Goal: Task Accomplishment & Management: Complete application form

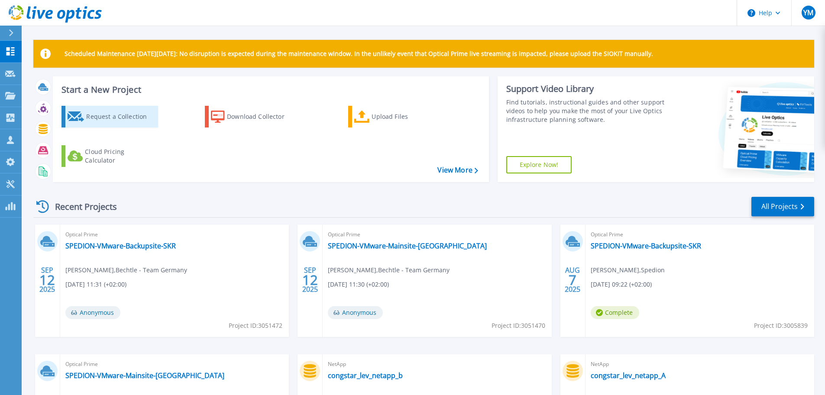
click at [137, 119] on div "Request a Collection" at bounding box center [120, 116] width 69 height 17
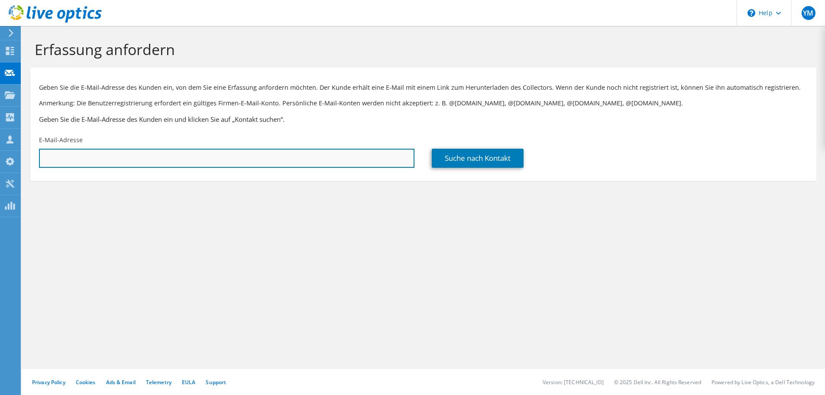
click at [108, 162] on input "text" at bounding box center [226, 158] width 375 height 19
paste input "S.Soezer@pruefungsverband-banken.de"
type input "S.Soezer@pruefungsverband-banken.de"
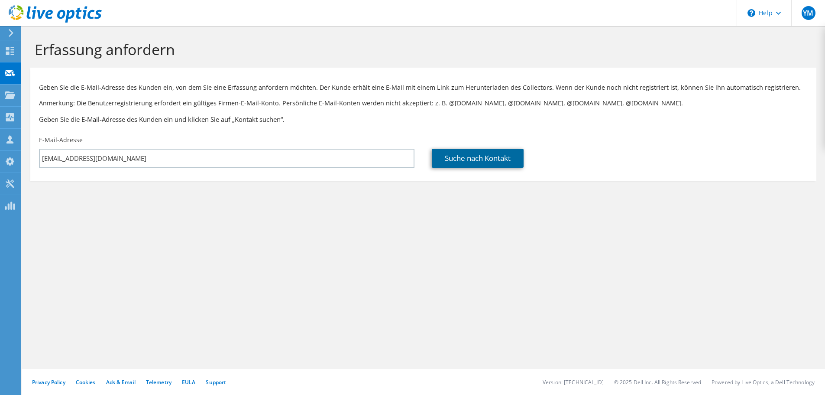
click at [487, 160] on link "Suche nach Kontakt" at bounding box center [478, 158] width 92 height 19
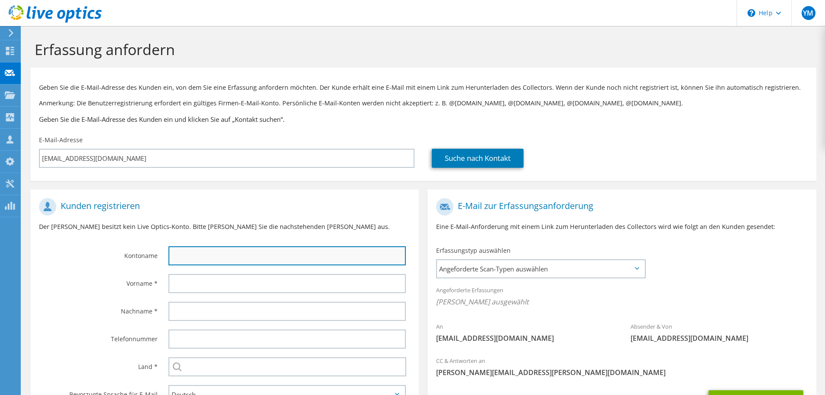
click at [188, 254] on input "text" at bounding box center [286, 255] width 237 height 19
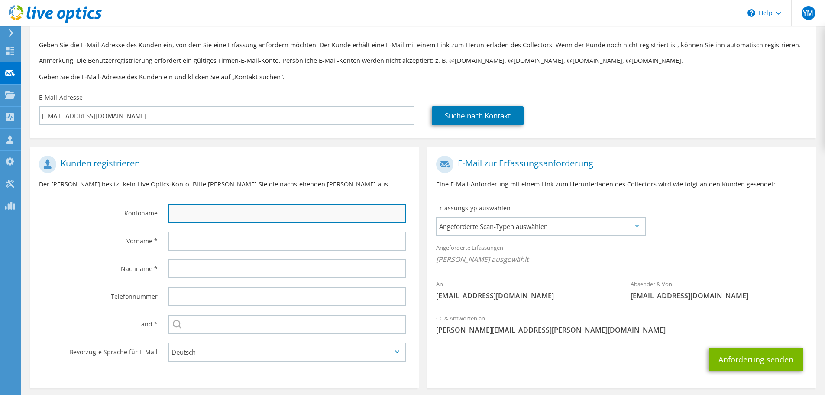
scroll to position [43, 0]
click at [261, 216] on input "text" at bounding box center [286, 212] width 237 height 19
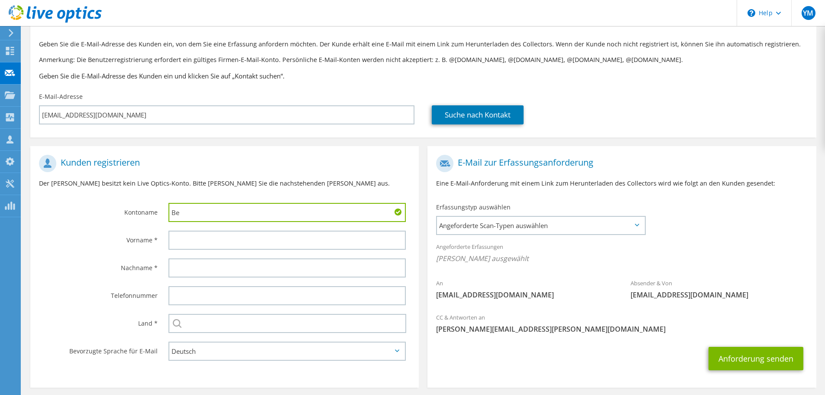
type input "B"
type input "Prüfungsverband"
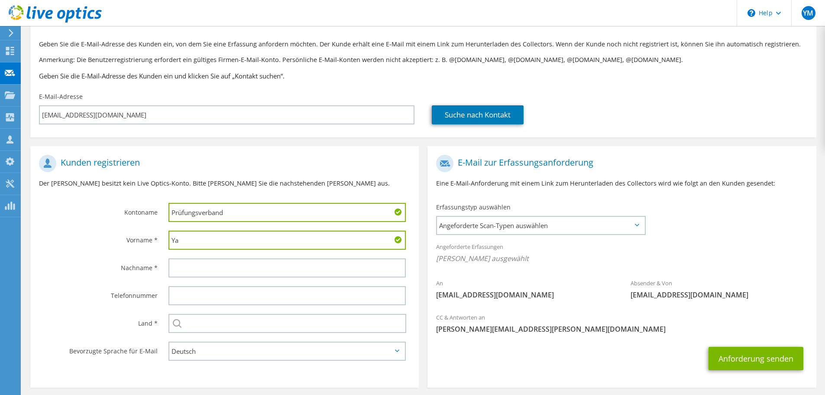
type input "Y"
type input "Sedat"
type input "Sözer"
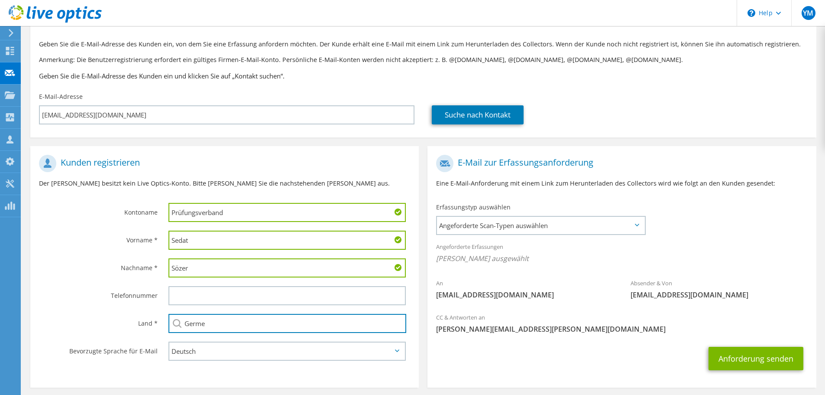
type input "Germen"
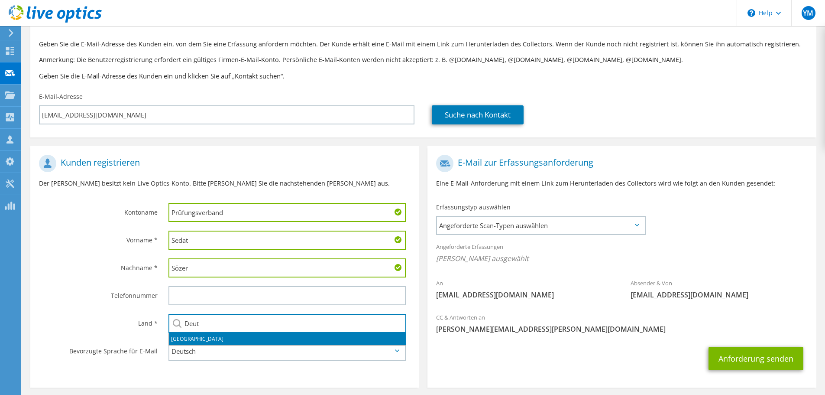
type input "Deutschland"
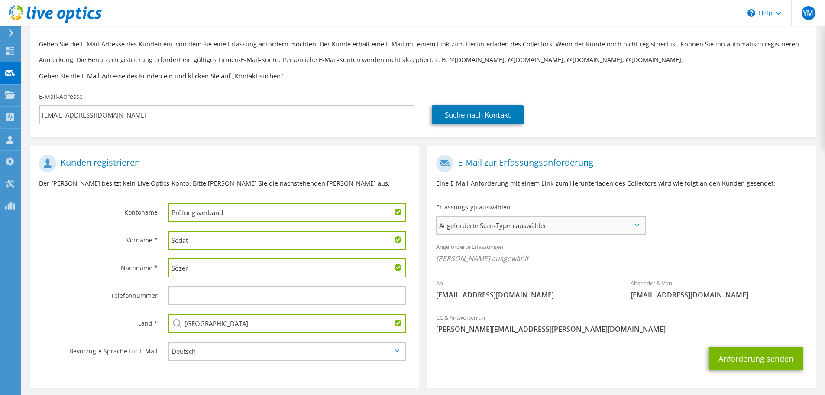
click at [508, 228] on span "Angeforderte Scan-Typen auswählen" at bounding box center [540, 225] width 207 height 17
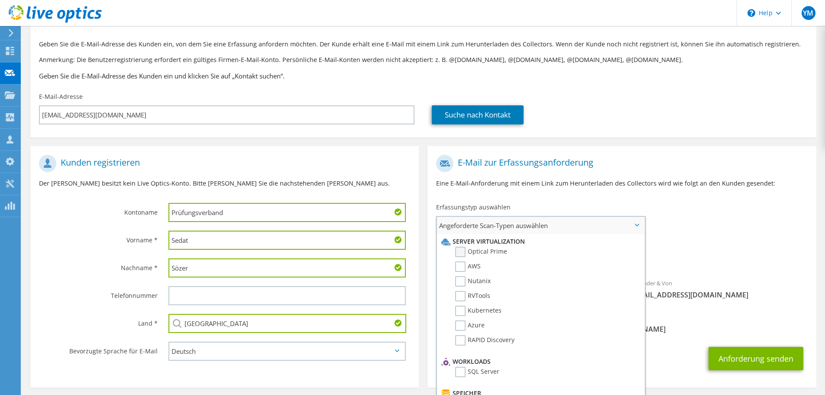
click at [462, 250] on label "Optical Prime" at bounding box center [481, 251] width 52 height 10
click at [0, 0] on input "Optical Prime" at bounding box center [0, 0] width 0 height 0
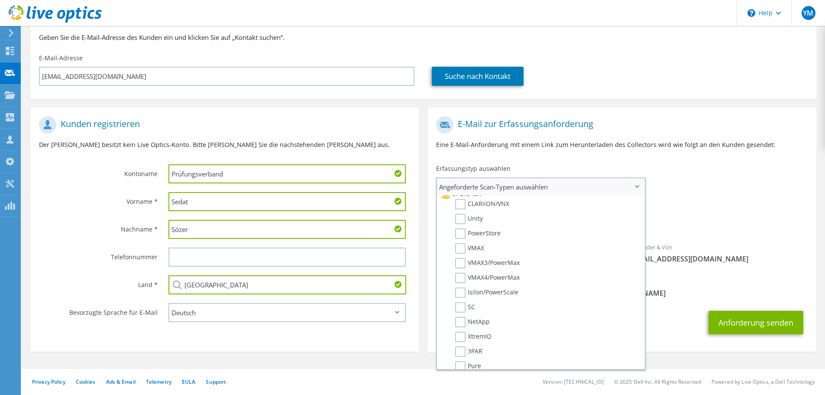
scroll to position [173, 0]
click at [461, 312] on label "NetApp" at bounding box center [472, 309] width 35 height 10
click at [0, 0] on input "NetApp" at bounding box center [0, 0] width 0 height 0
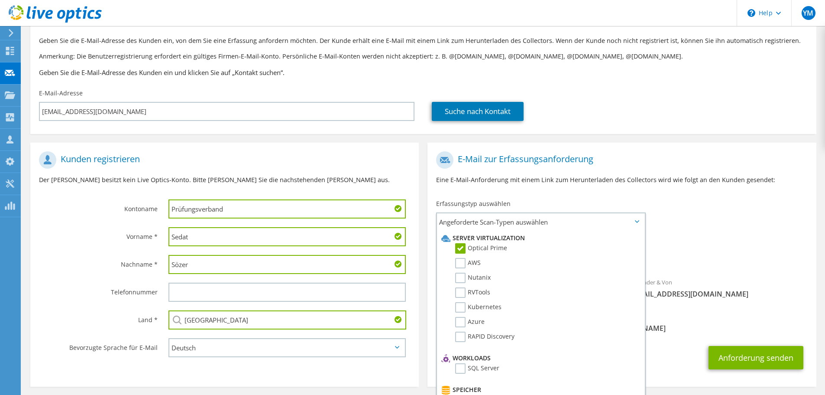
scroll to position [82, 0]
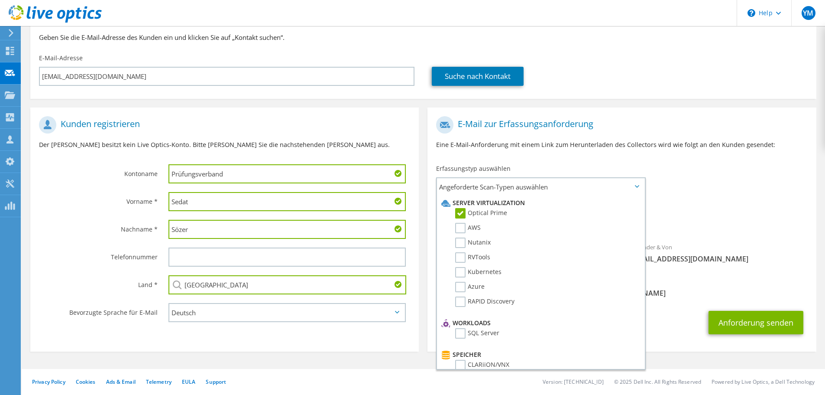
click at [758, 249] on div "Absender & Von liveoptics@liveoptics.com" at bounding box center [719, 253] width 194 height 30
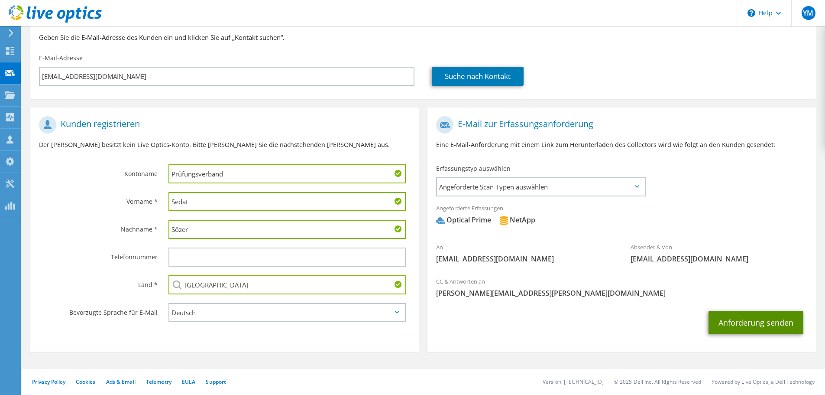
click at [757, 330] on button "Anforderung senden" at bounding box center [756, 322] width 95 height 23
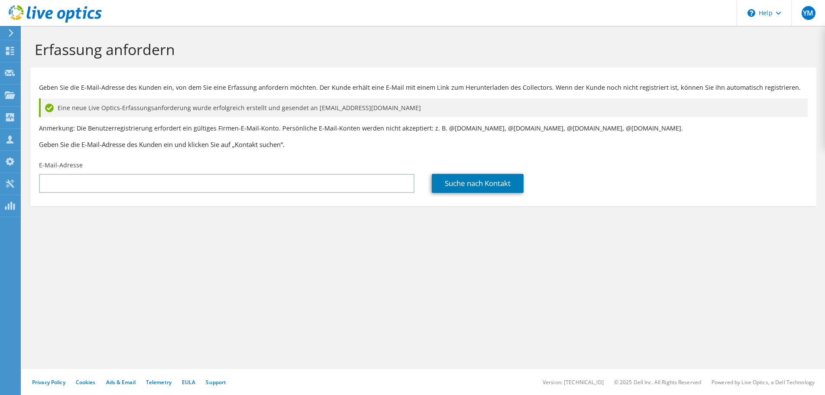
click at [340, 288] on div "Erfassung anfordern Geben Sie die E-Mail-Adresse des Kunden ein, von dem Sie ei…" at bounding box center [423, 210] width 803 height 369
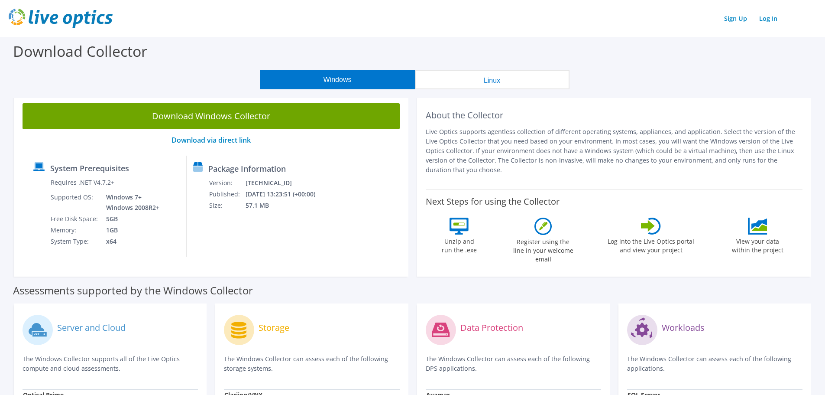
click at [64, 15] on img at bounding box center [61, 18] width 104 height 19
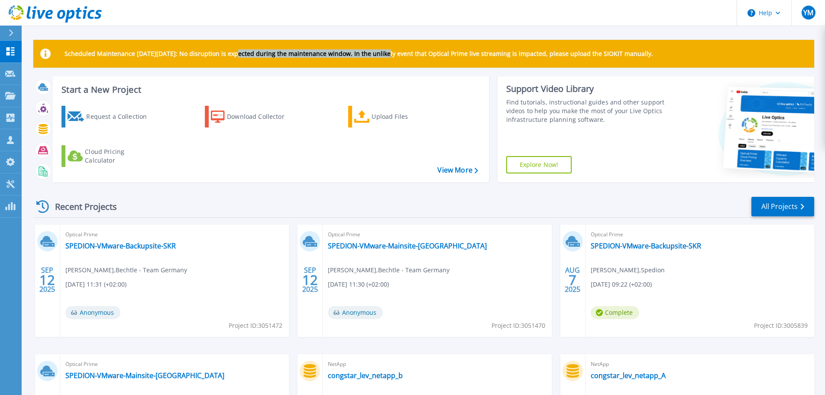
drag, startPoint x: 248, startPoint y: 55, endPoint x: 388, endPoint y: 56, distance: 139.9
click at [388, 56] on p "Scheduled Maintenance on Monday 22nd September: No disruption is expected durin…" at bounding box center [359, 53] width 589 height 7
drag, startPoint x: 427, startPoint y: 52, endPoint x: 671, endPoint y: 55, distance: 243.4
click at [653, 55] on p "Scheduled Maintenance [DATE][DATE]: No disruption is expected during the mainte…" at bounding box center [359, 53] width 589 height 7
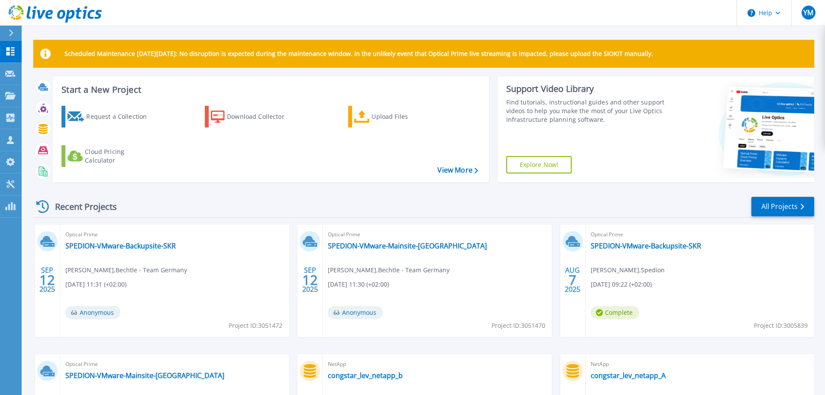
click at [653, 55] on p "Scheduled Maintenance [DATE][DATE]: No disruption is expected during the mainte…" at bounding box center [359, 53] width 589 height 7
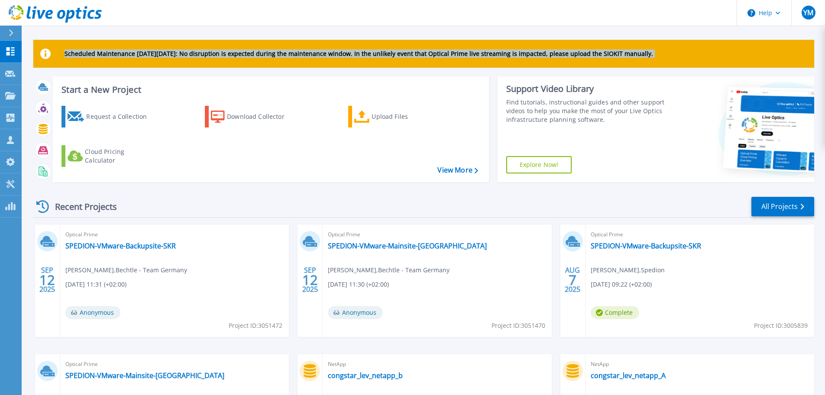
click at [653, 55] on p "Scheduled Maintenance [DATE][DATE]: No disruption is expected during the mainte…" at bounding box center [359, 53] width 589 height 7
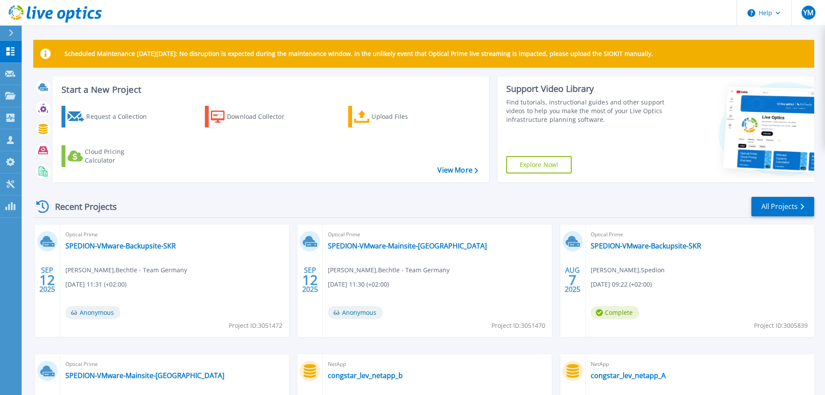
drag, startPoint x: 671, startPoint y: 55, endPoint x: 528, endPoint y: 55, distance: 143.4
click at [526, 55] on p "Scheduled Maintenance [DATE][DATE]: No disruption is expected during the mainte…" at bounding box center [359, 53] width 589 height 7
click at [635, 50] on p "Scheduled Maintenance [DATE][DATE]: No disruption is expected during the mainte…" at bounding box center [359, 53] width 589 height 7
drag, startPoint x: 635, startPoint y: 49, endPoint x: 637, endPoint y: 58, distance: 8.4
click at [635, 50] on p "Scheduled Maintenance [DATE][DATE]: No disruption is expected during the mainte…" at bounding box center [359, 53] width 589 height 7
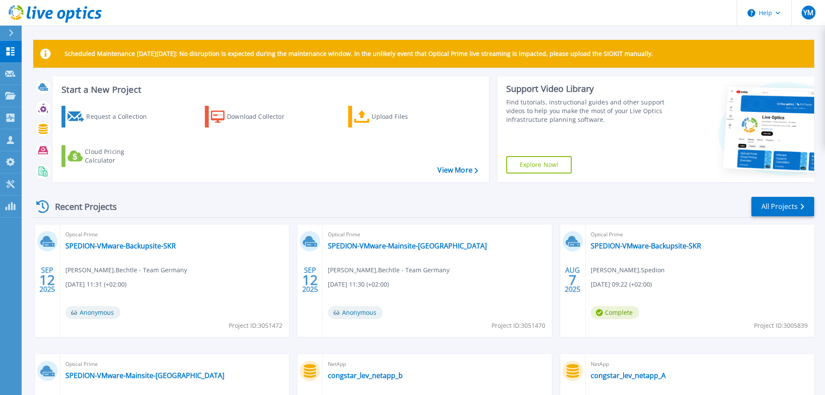
click at [637, 58] on div "Scheduled Maintenance [DATE][DATE]: No disruption is expected during the mainte…" at bounding box center [423, 54] width 781 height 28
click at [638, 55] on p "Scheduled Maintenance [DATE][DATE]: No disruption is expected during the mainte…" at bounding box center [359, 53] width 589 height 7
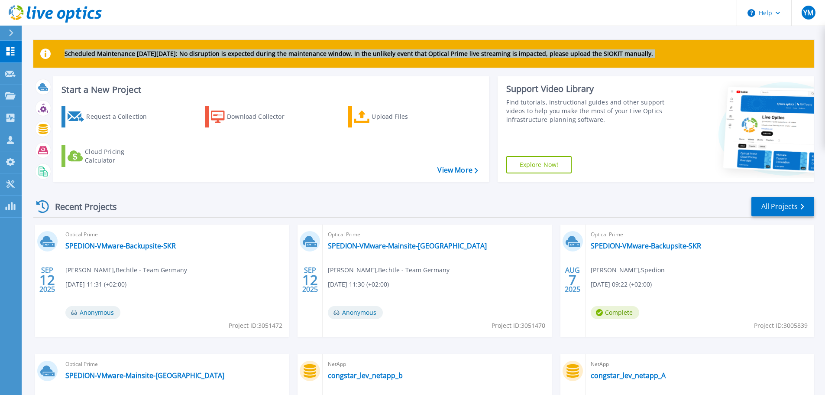
click at [638, 55] on p "Scheduled Maintenance [DATE][DATE]: No disruption is expected during the mainte…" at bounding box center [359, 53] width 589 height 7
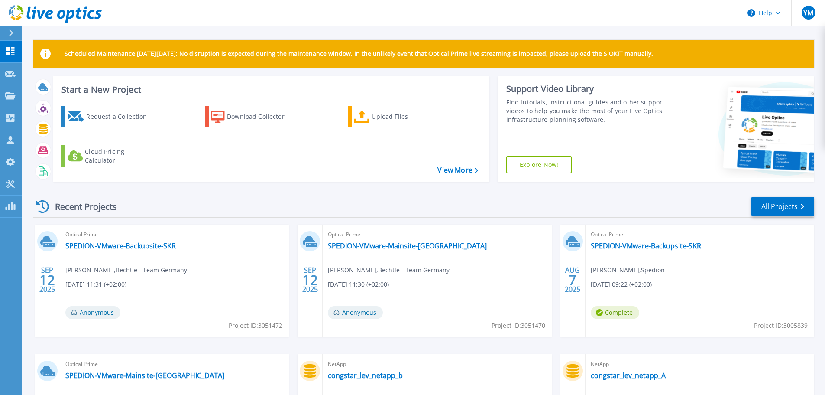
click at [263, 196] on div "Recent Projects All Projects" at bounding box center [423, 207] width 781 height 22
